Goal: Information Seeking & Learning: Learn about a topic

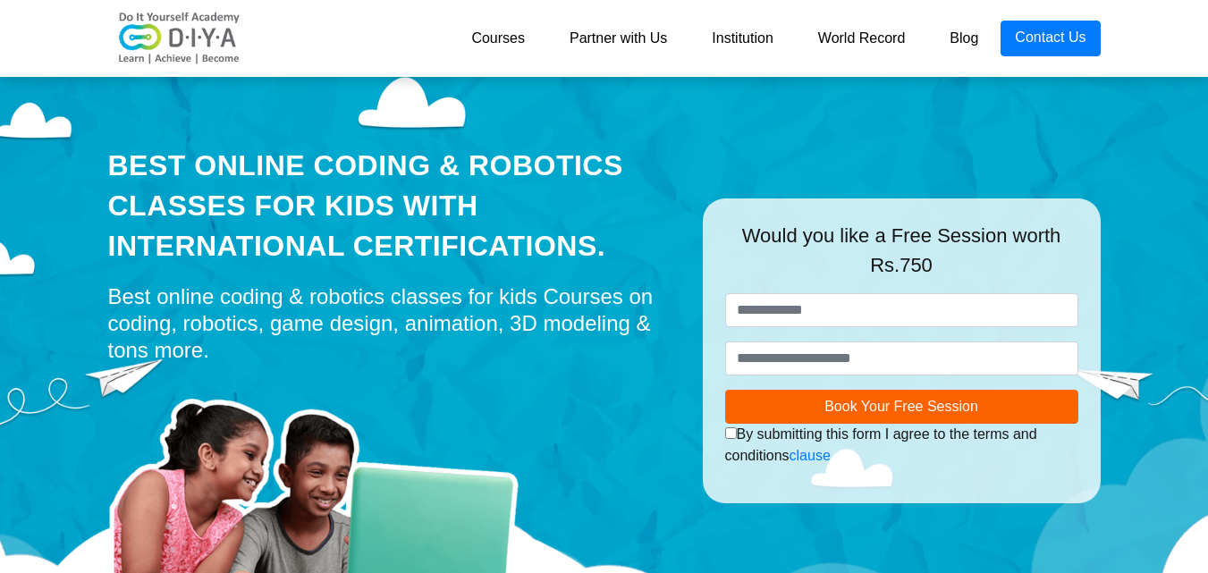
click at [487, 42] on link "Courses" at bounding box center [498, 39] width 98 height 36
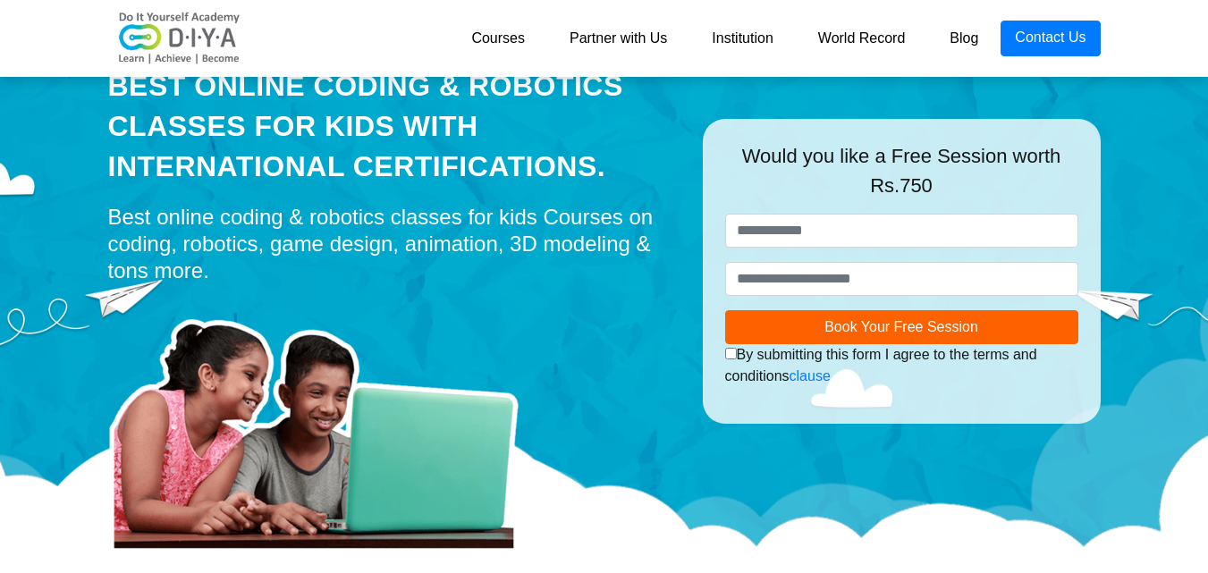
scroll to position [85, 0]
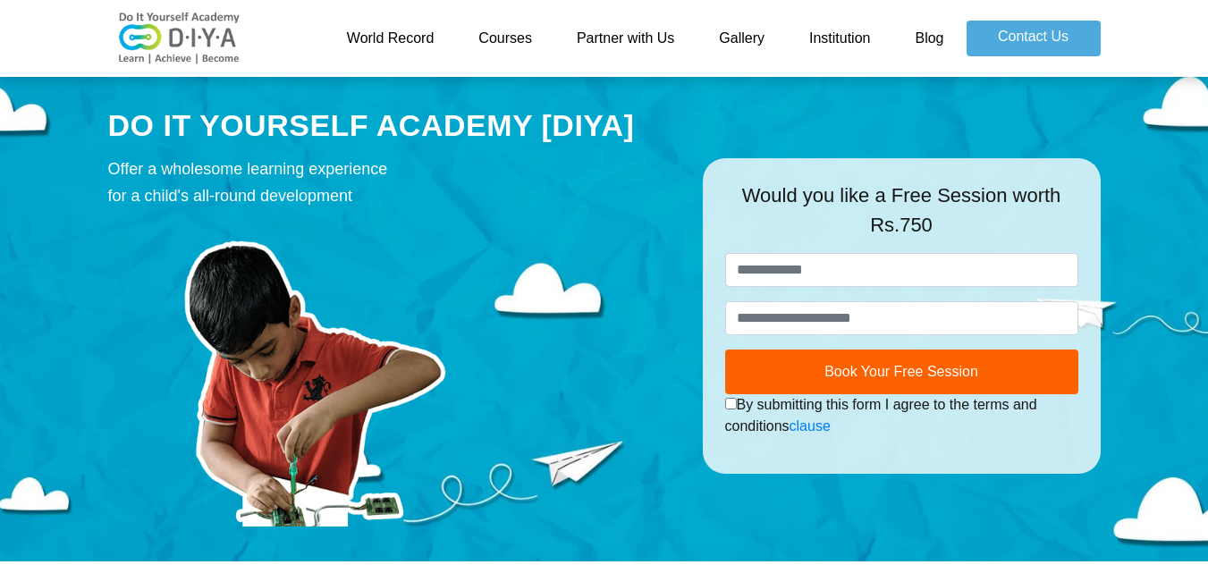
click at [490, 42] on link "Courses" at bounding box center [505, 39] width 98 height 36
click at [499, 36] on link "Courses" at bounding box center [505, 39] width 98 height 36
